Goal: Check status: Check status

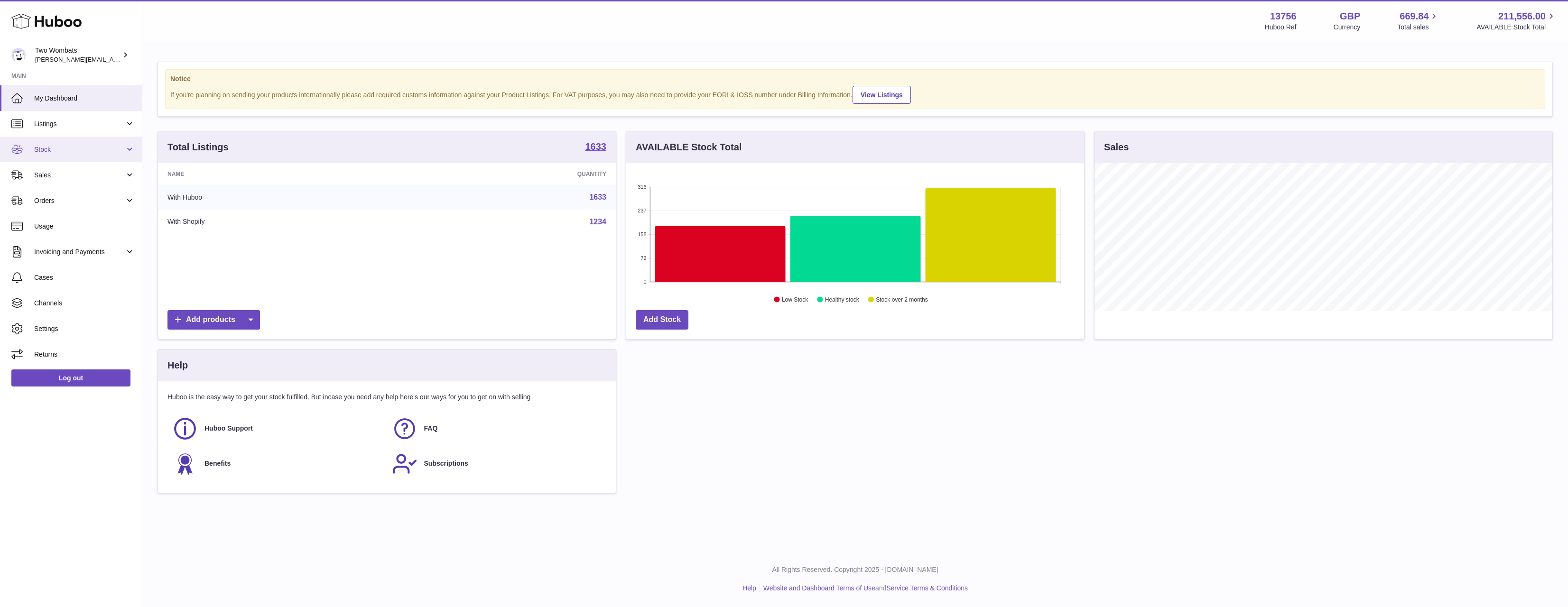
scroll to position [148, 458]
click at [96, 150] on span "Stock" at bounding box center [79, 150] width 91 height 9
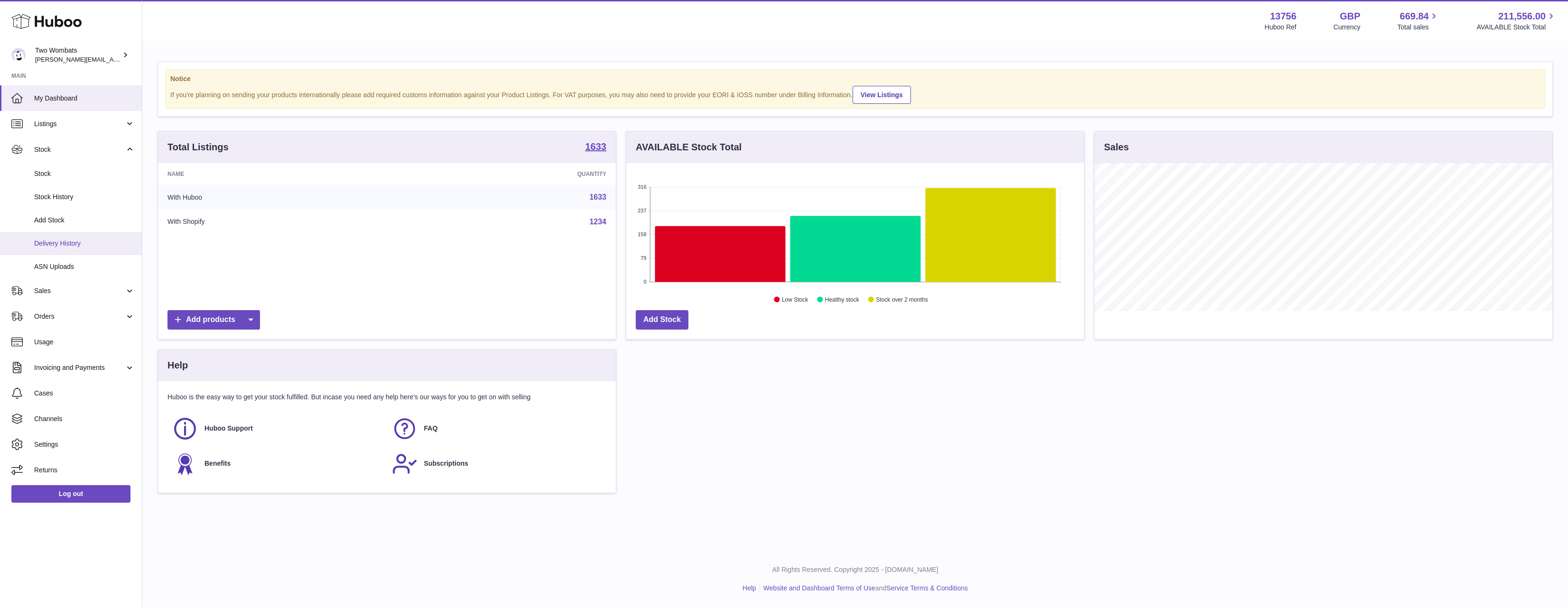
click at [97, 240] on span "Delivery History" at bounding box center [84, 243] width 100 height 9
click at [83, 123] on span "Listings" at bounding box center [79, 123] width 91 height 9
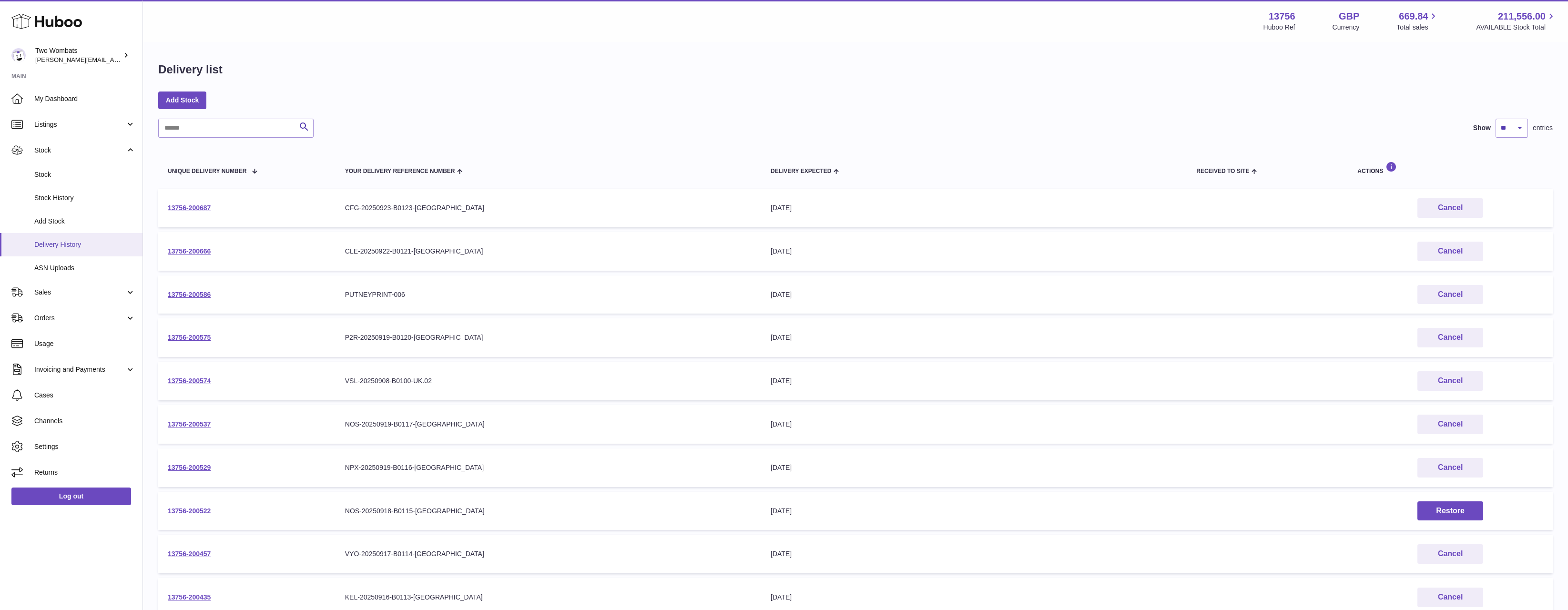
click at [92, 243] on span "Delivery History" at bounding box center [84, 244] width 101 height 9
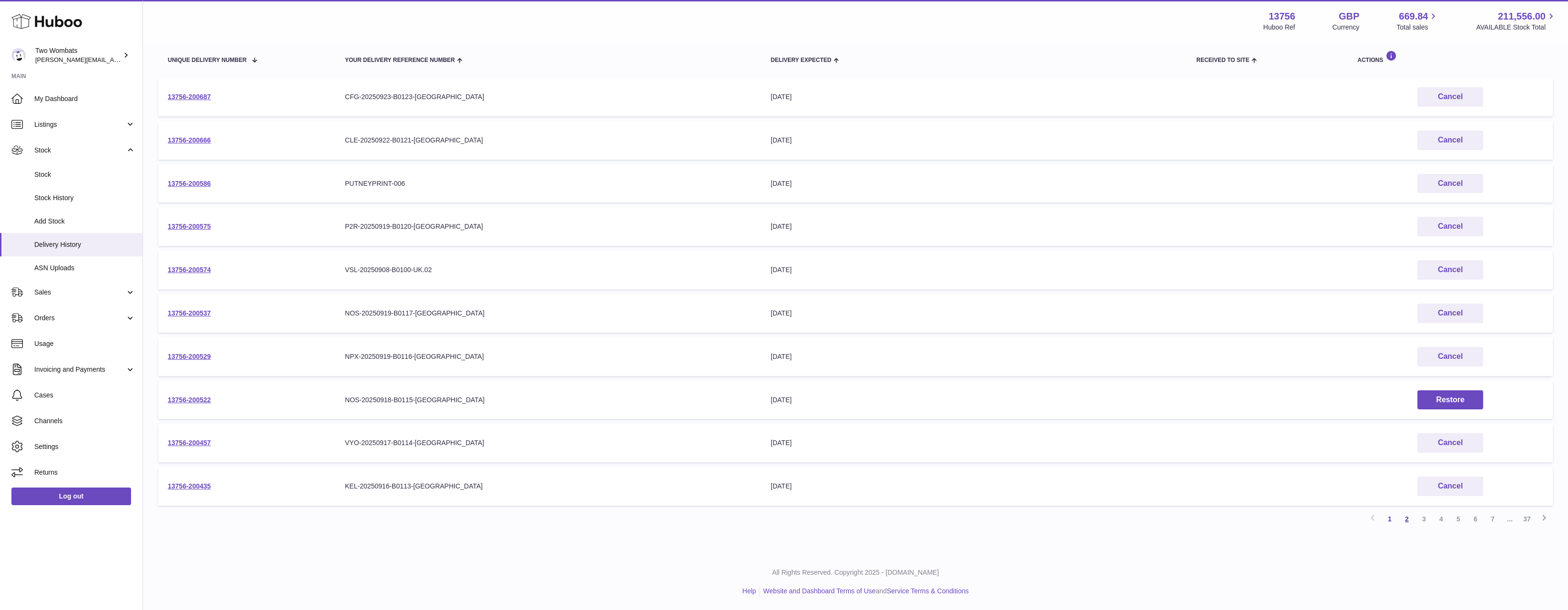
click at [1406, 521] on link "2" at bounding box center [1407, 519] width 17 height 17
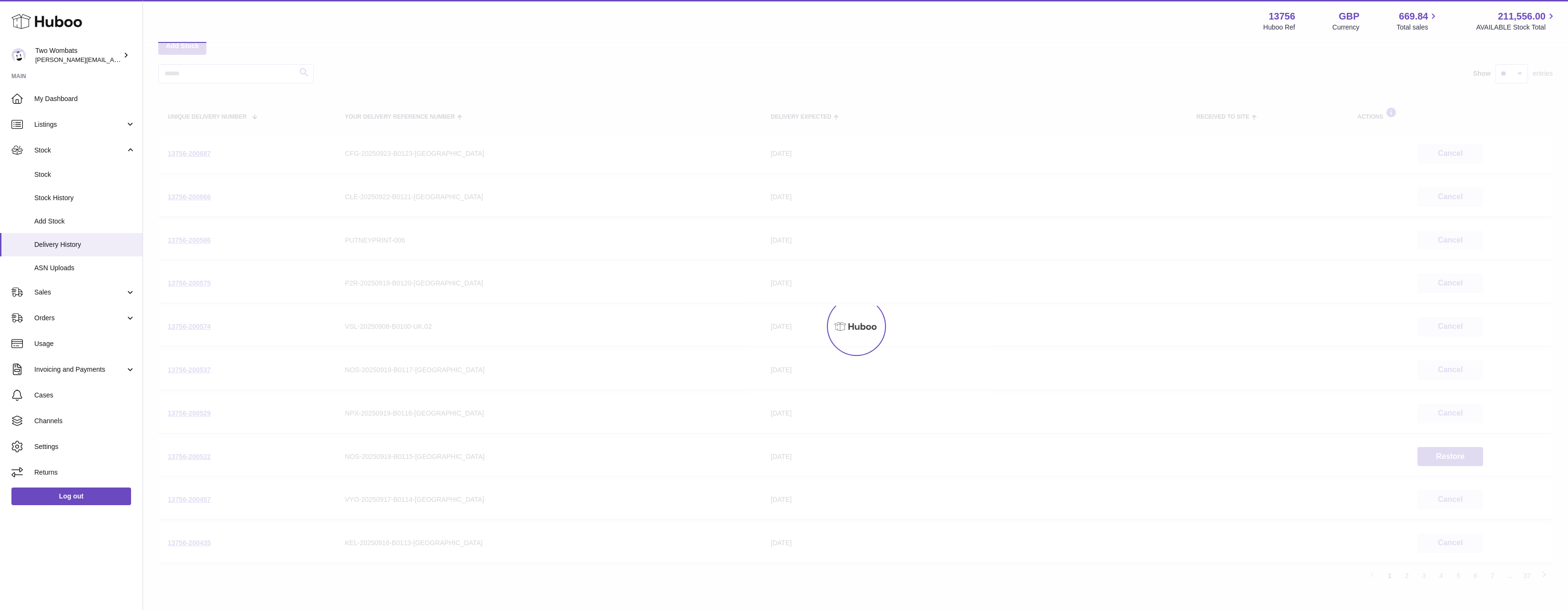
scroll to position [43, 0]
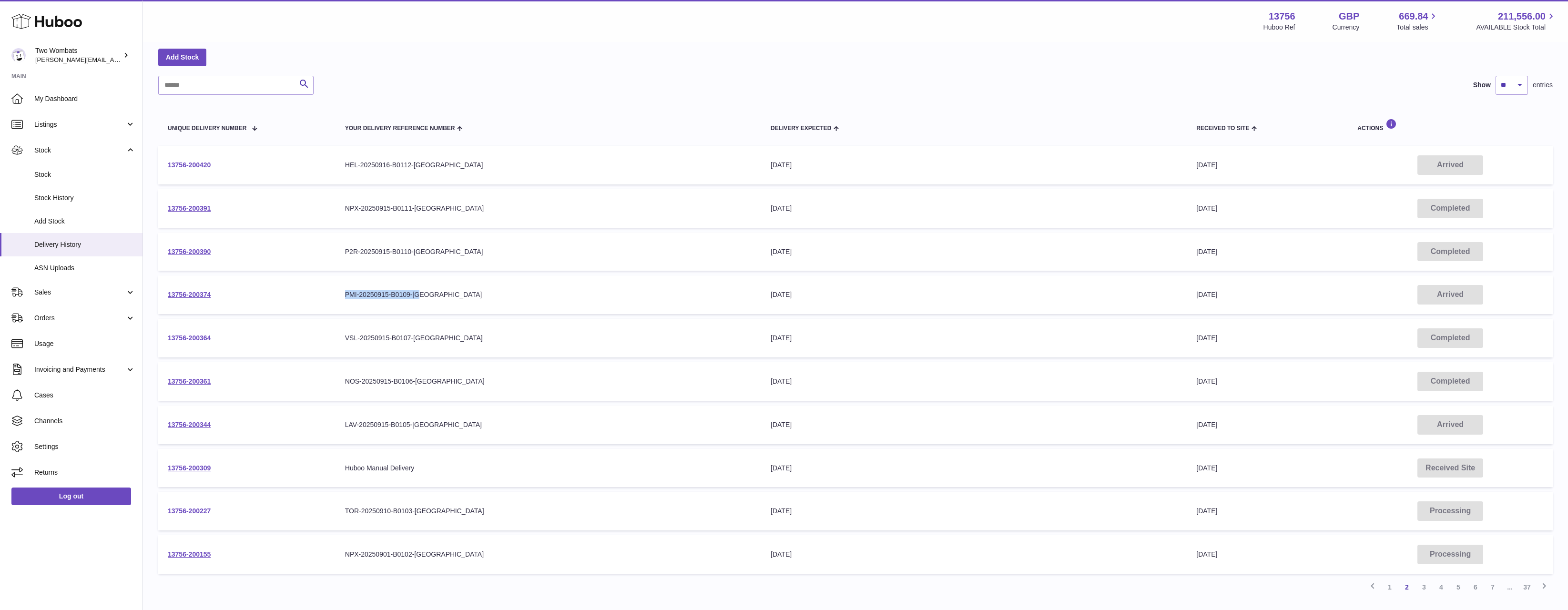
drag, startPoint x: 461, startPoint y: 300, endPoint x: 347, endPoint y: 295, distance: 114.1
click at [347, 295] on td "Your Delivery Reference Number PMI-20250915-B0109-UK" at bounding box center [549, 295] width 426 height 39
click at [347, 295] on div "PMI-20250915-B0109-UK" at bounding box center [548, 295] width 407 height 9
drag, startPoint x: 455, startPoint y: 430, endPoint x: 338, endPoint y: 421, distance: 117.3
click at [338, 421] on td "Your Delivery Reference Number LAV-20250915-B0105-UK" at bounding box center [549, 424] width 426 height 39
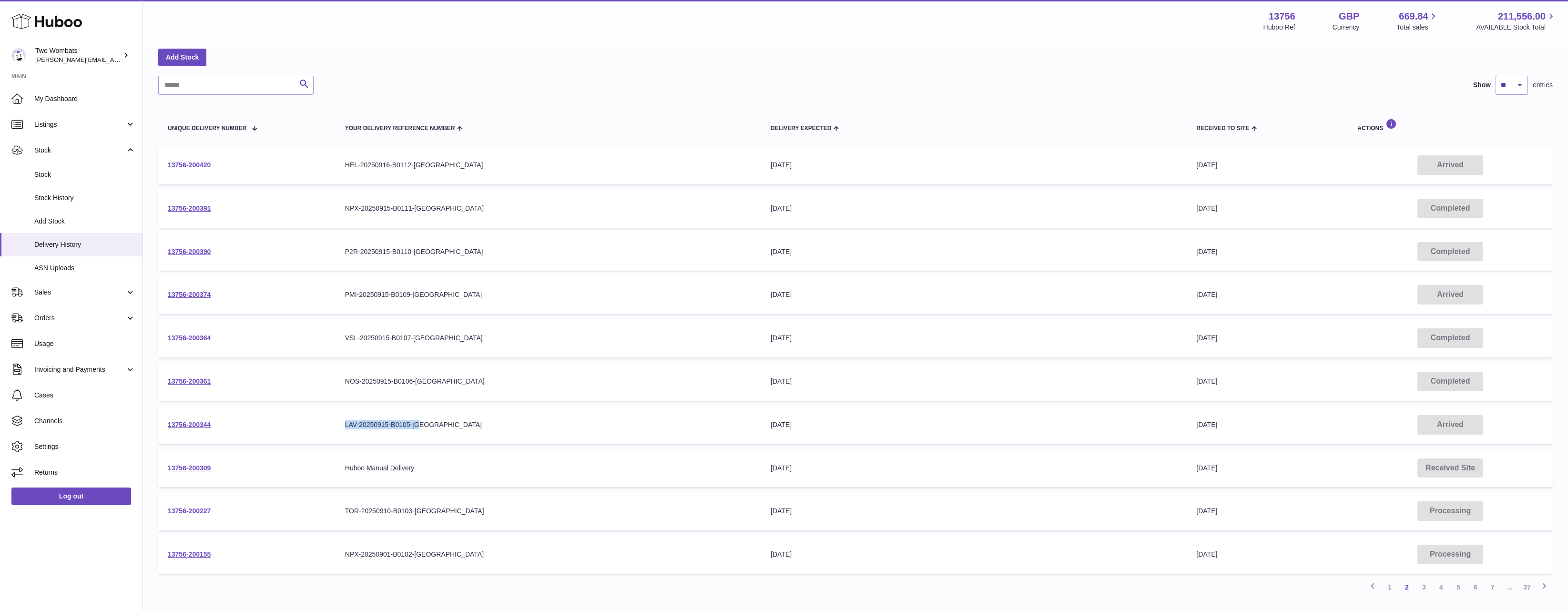
click at [338, 421] on td "Your Delivery Reference Number LAV-20250915-B0105-UK" at bounding box center [549, 424] width 426 height 39
drag, startPoint x: 338, startPoint y: 421, endPoint x: 668, endPoint y: 479, distance: 335.1
click at [668, 479] on tbody "13756-200420 Your Delivery Reference Number HEL-20250916-B0112-UK Delivery Expe…" at bounding box center [856, 360] width 1395 height 428
click at [668, 479] on td "Your Delivery Reference Number Huboo Manual Delivery" at bounding box center [549, 468] width 426 height 39
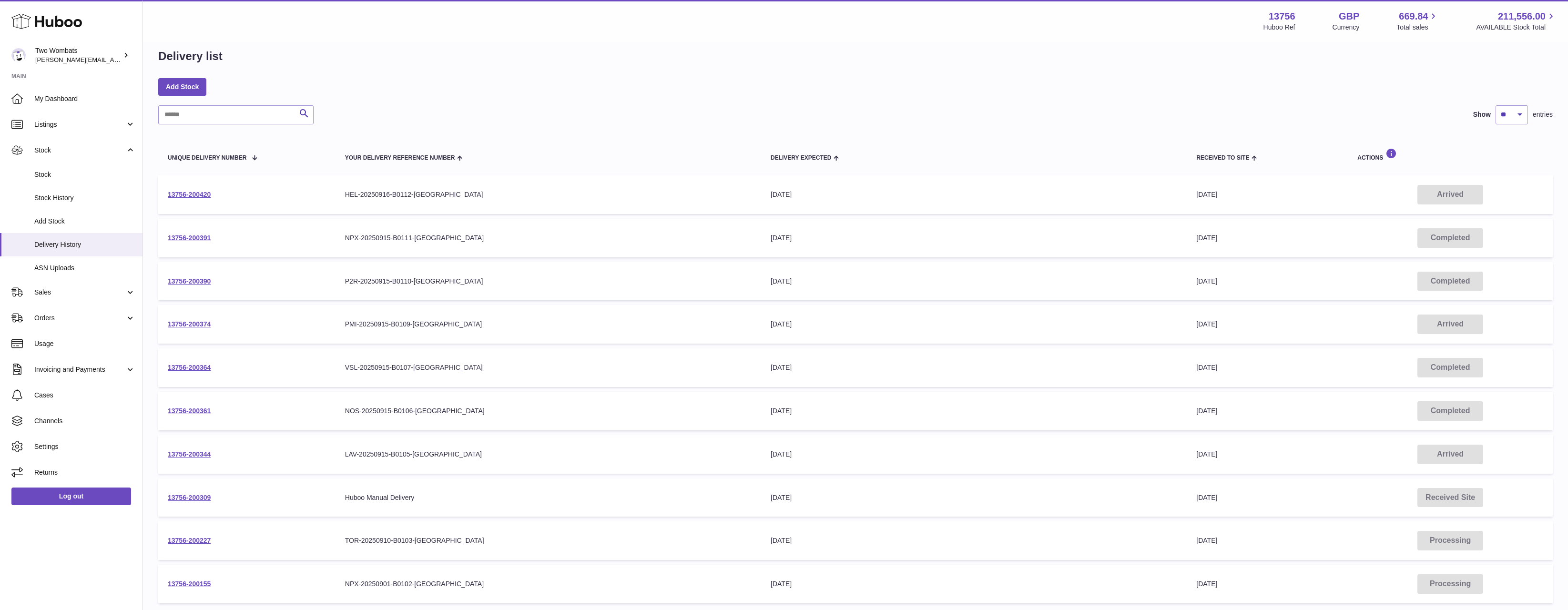
scroll to position [0, 0]
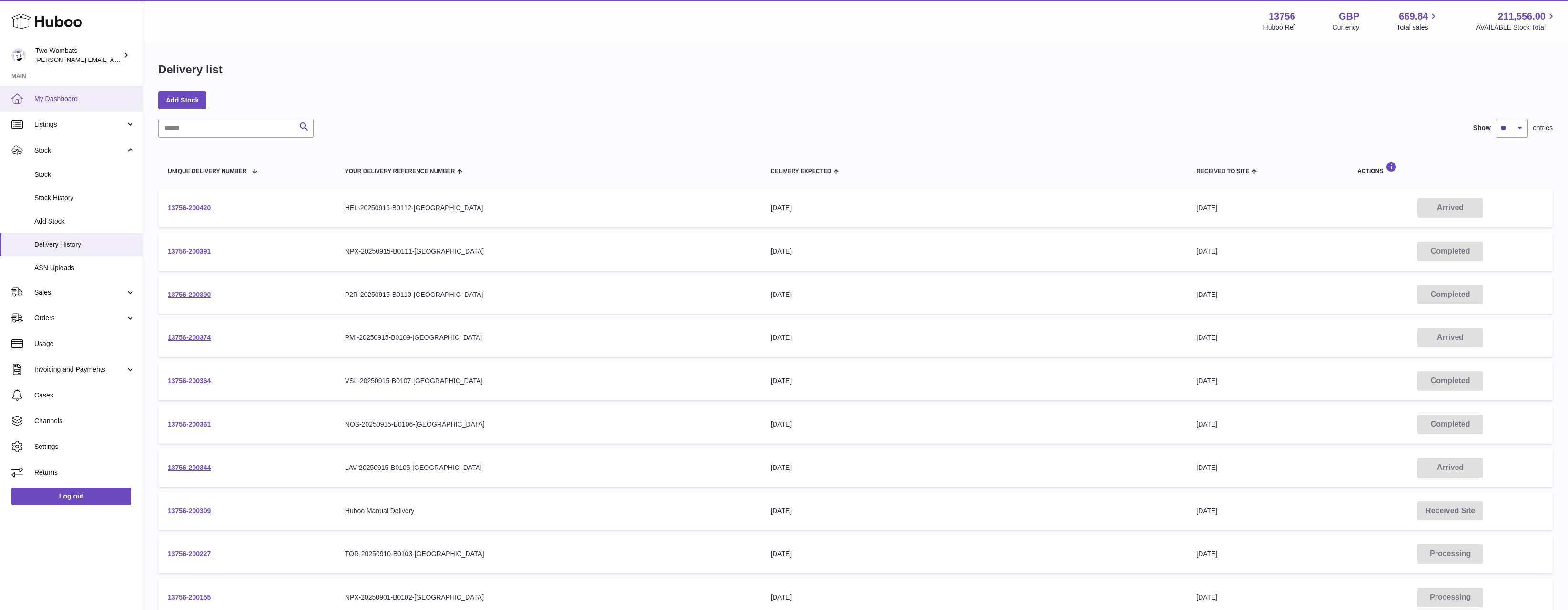
click at [53, 102] on span "My Dashboard" at bounding box center [84, 98] width 101 height 9
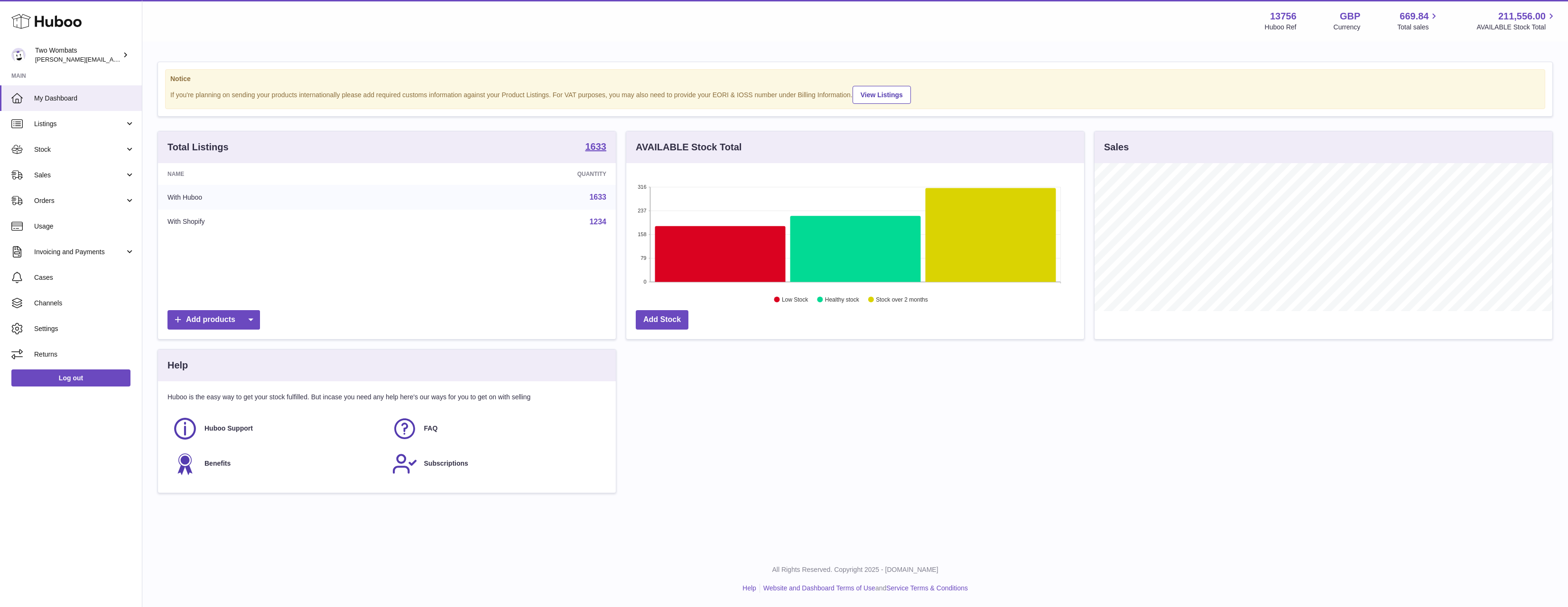
scroll to position [148, 458]
